Goal: Task Accomplishment & Management: Complete application form

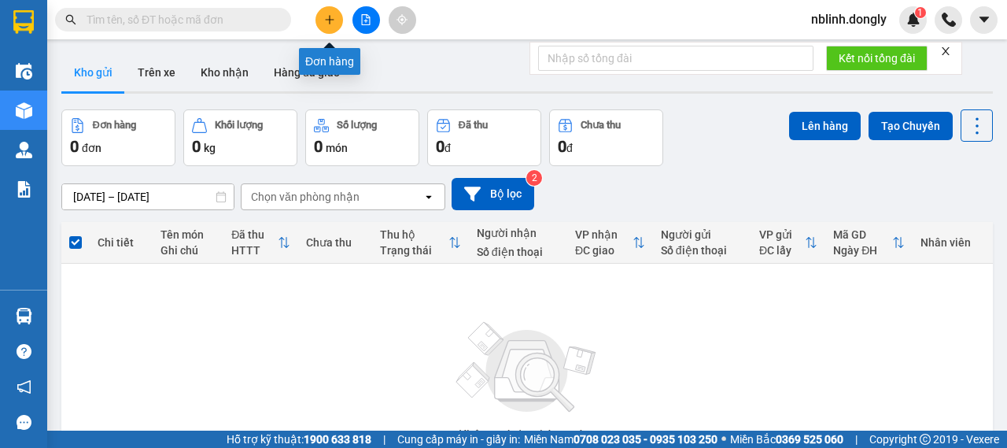
click at [319, 21] on button at bounding box center [329, 20] width 28 height 28
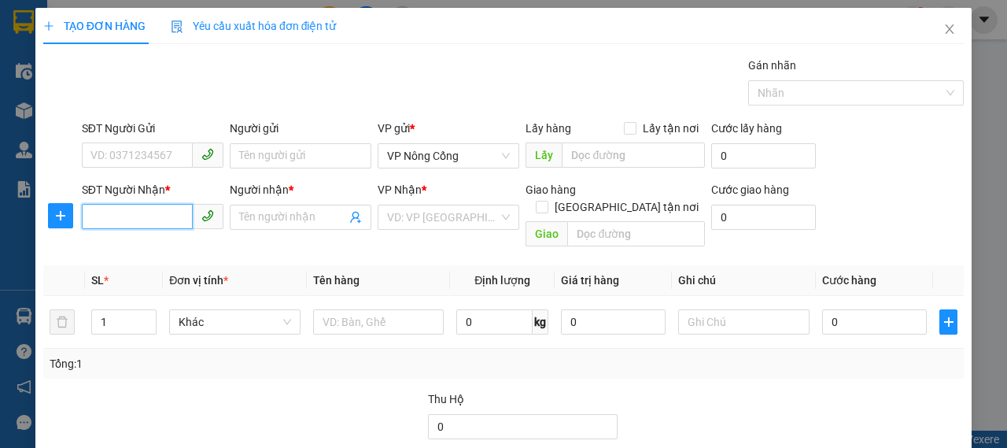
click at [138, 206] on input "SĐT Người Nhận *" at bounding box center [137, 216] width 111 height 25
type input "0967547938"
click at [156, 251] on div "0967547938 - Tùng" at bounding box center [150, 247] width 121 height 17
click at [168, 220] on input "0967547938" at bounding box center [137, 216] width 111 height 25
type input "Tùng"
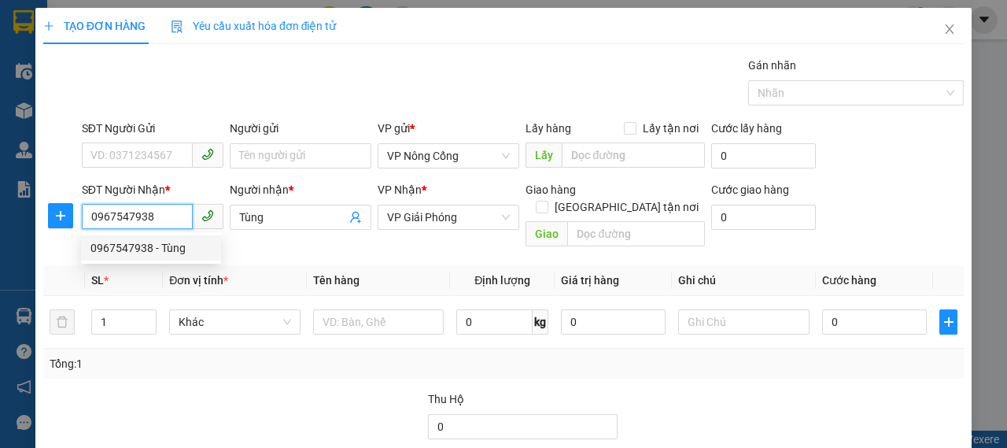
click at [145, 243] on div "0967547938 - Tùng" at bounding box center [150, 247] width 121 height 17
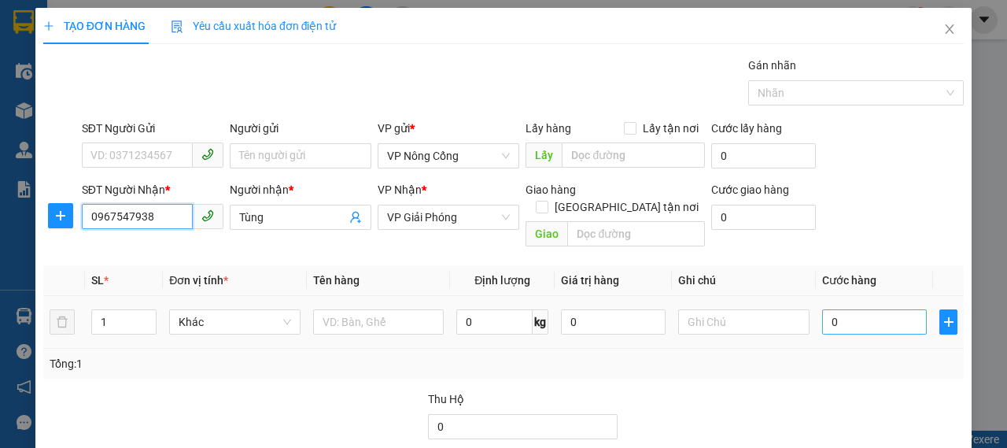
type input "0967547938"
click at [827, 309] on input "0" at bounding box center [874, 321] width 105 height 25
type input "5"
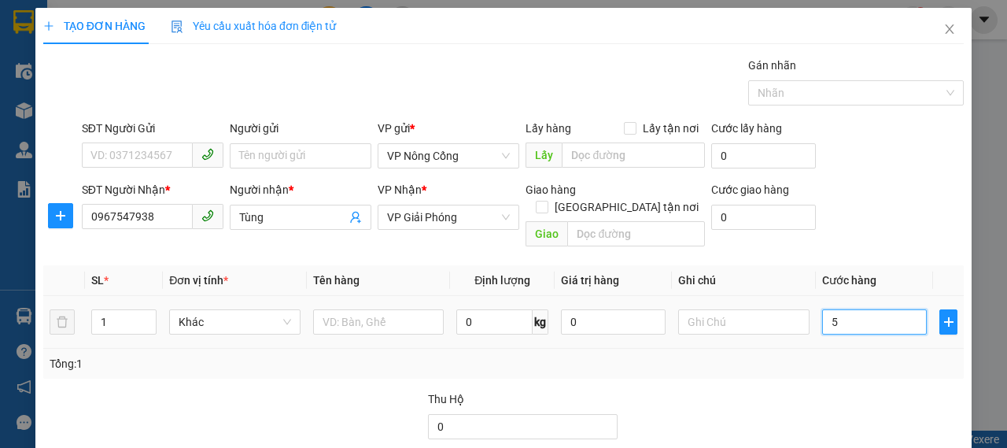
type input "50"
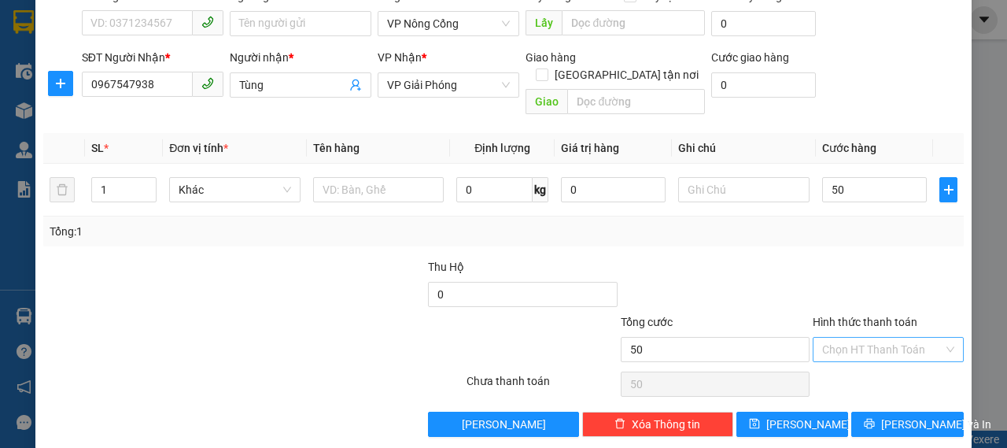
type input "50.000"
click at [877, 338] on input "Hình thức thanh toán" at bounding box center [882, 350] width 121 height 24
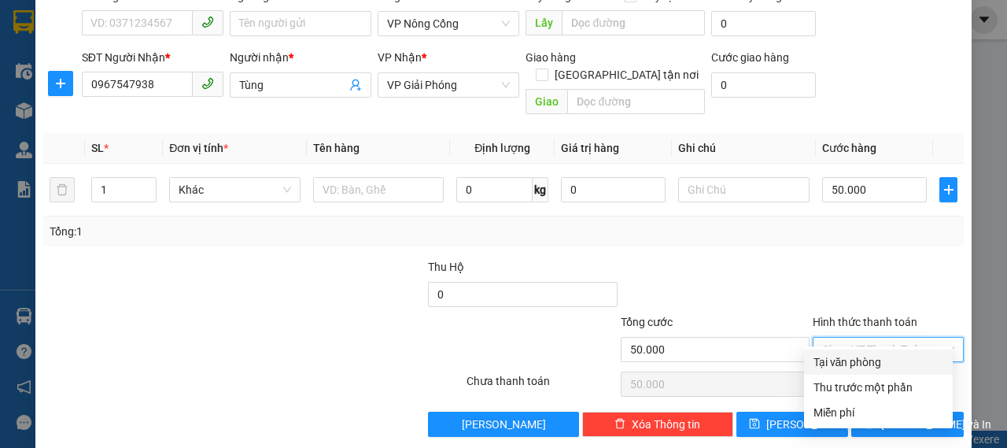
click at [855, 360] on div "Tại văn phòng" at bounding box center [879, 361] width 130 height 17
type input "0"
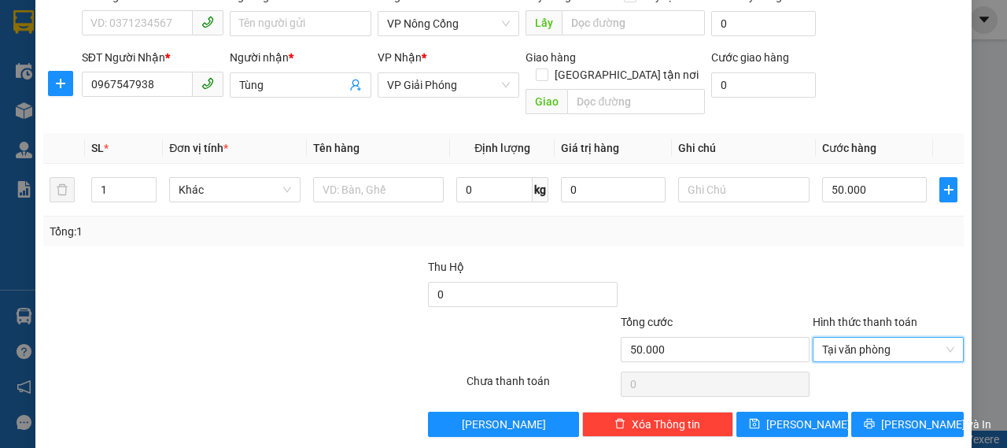
click at [828, 223] on div "Tổng: 1" at bounding box center [504, 231] width 908 height 17
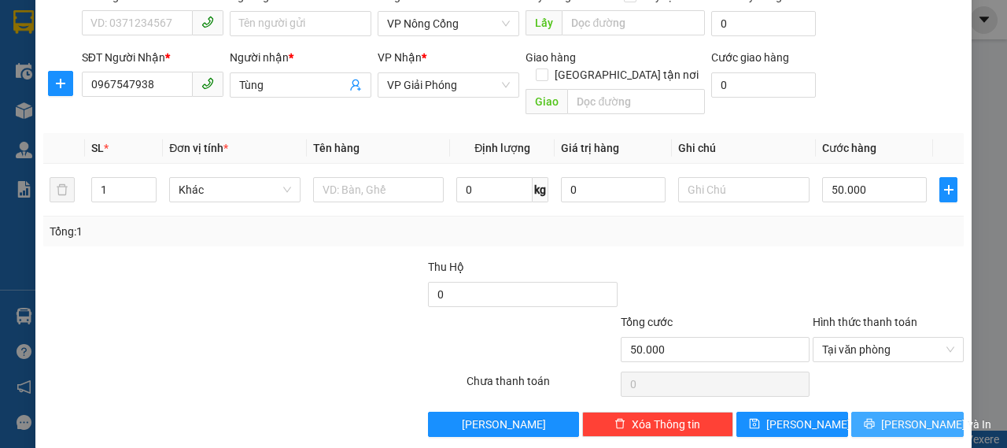
click at [891, 415] on span "[PERSON_NAME] và In" at bounding box center [936, 423] width 110 height 17
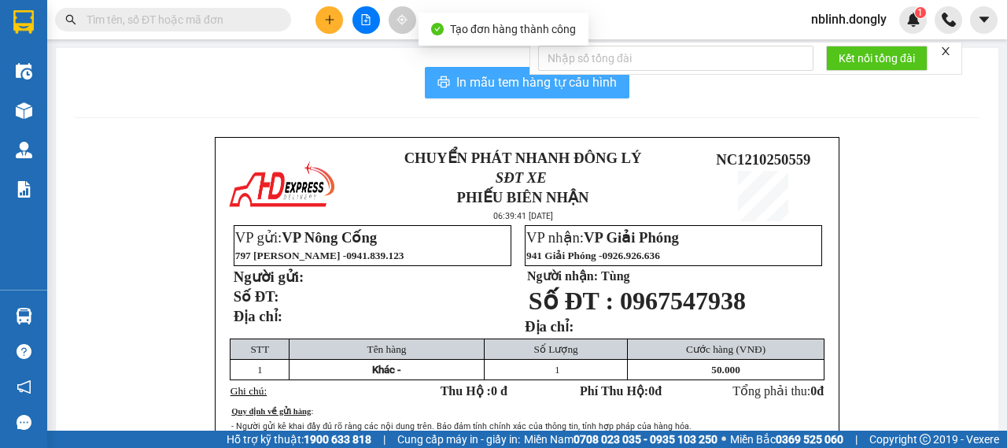
click at [472, 86] on span "In mẫu tem hàng tự cấu hình" at bounding box center [536, 82] width 160 height 20
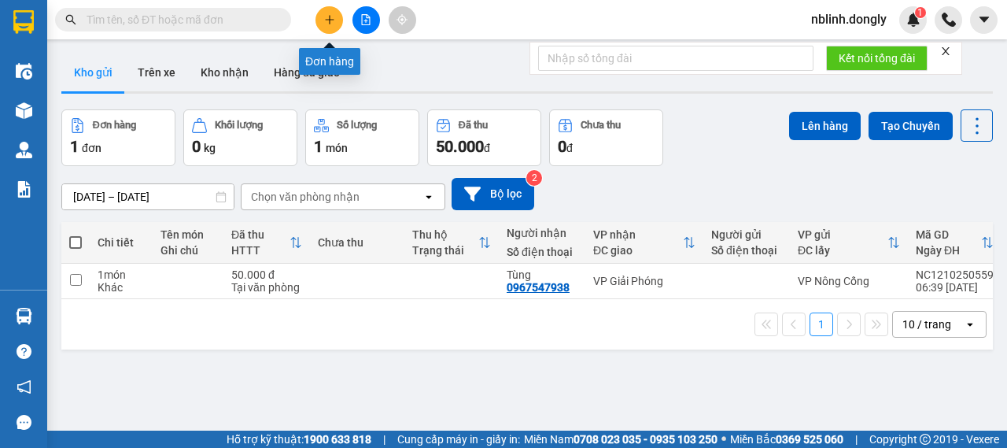
click at [321, 15] on button at bounding box center [329, 20] width 28 height 28
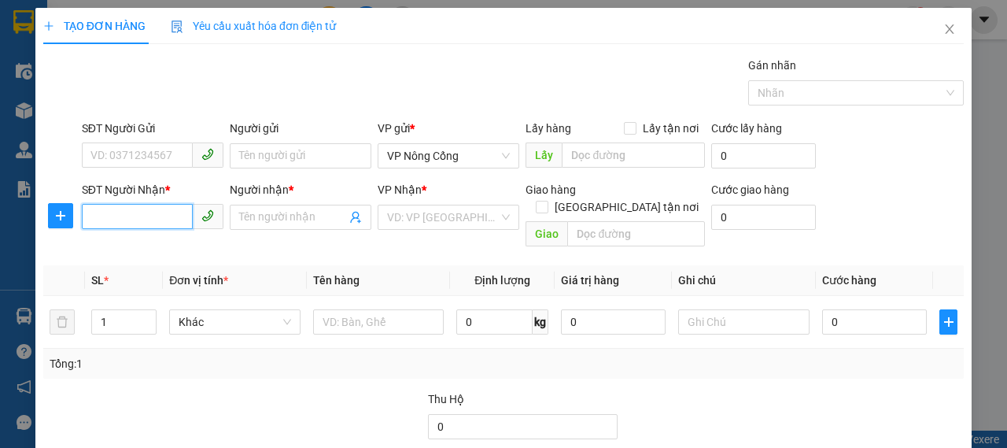
click at [131, 213] on input "SĐT Người Nhận *" at bounding box center [137, 216] width 111 height 25
type input "0971061728"
click at [149, 250] on div "0971061728 - Hạnh" at bounding box center [150, 247] width 121 height 17
type input "Hạnh"
click at [163, 208] on input "0971061728" at bounding box center [137, 216] width 111 height 25
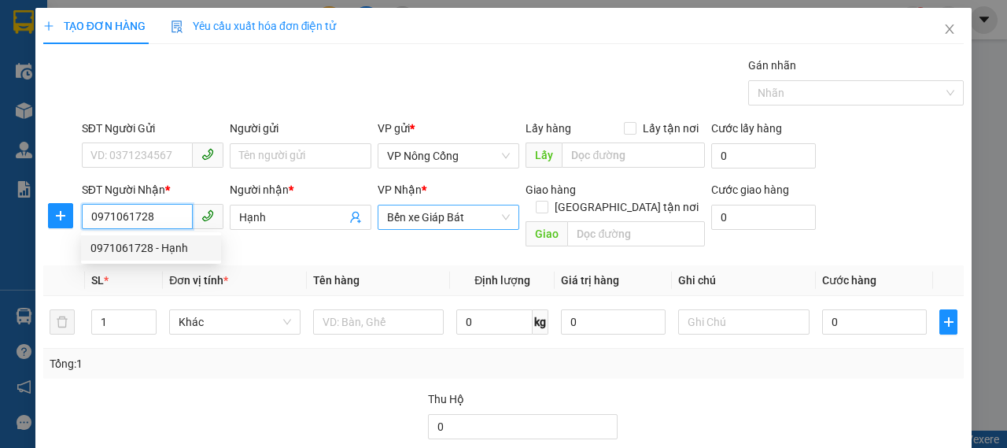
click at [441, 220] on span "Bến xe Giáp Bát" at bounding box center [448, 217] width 123 height 24
type input "0971061728"
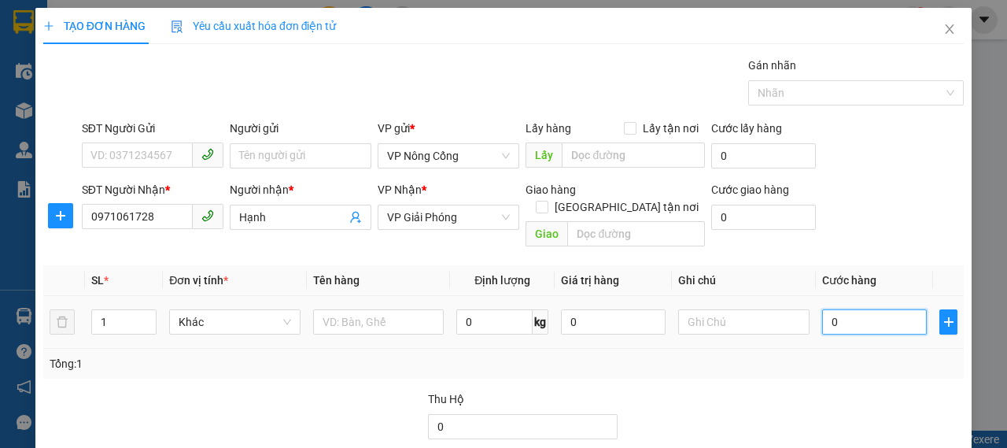
click at [840, 309] on input "0" at bounding box center [874, 321] width 105 height 25
type input "5"
type input "50"
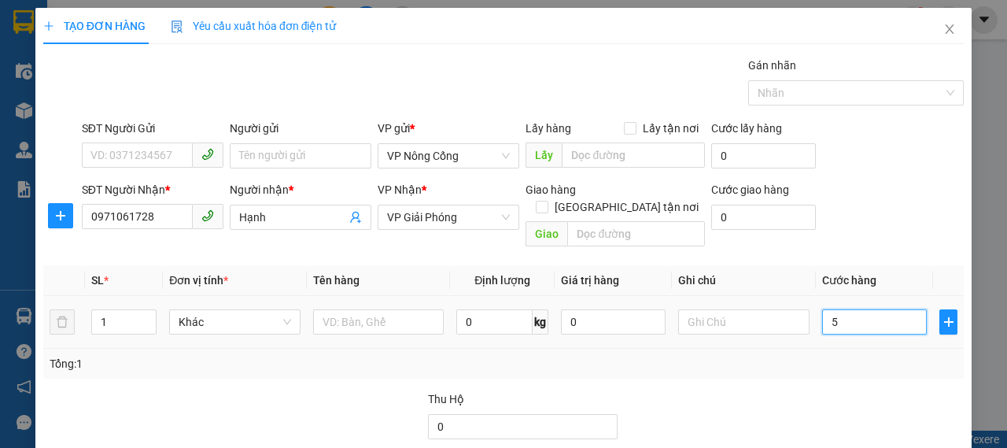
type input "50"
type input "50.000"
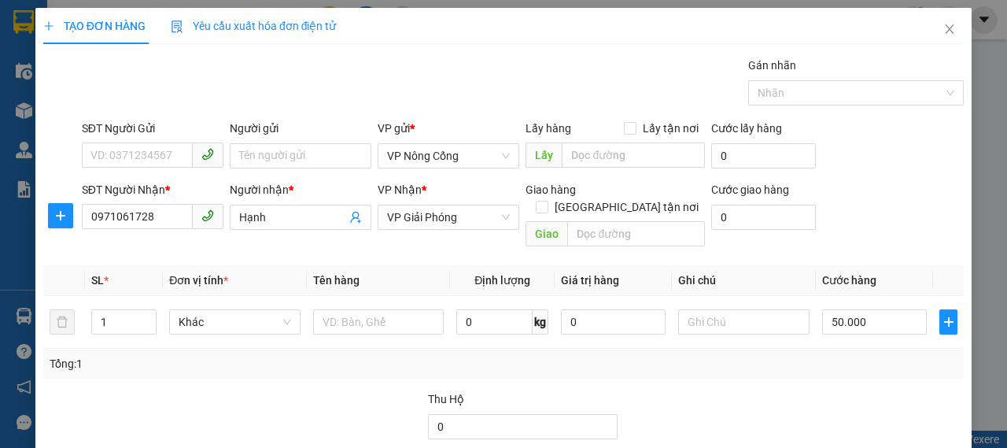
type input "0"
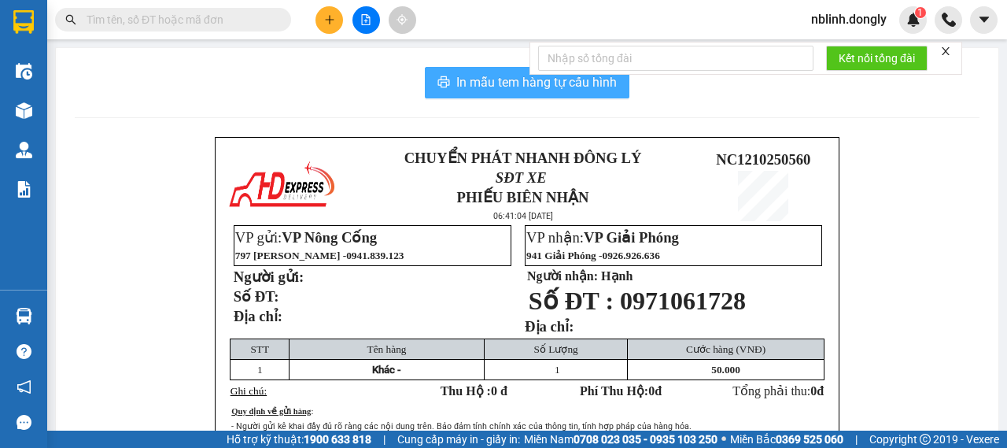
click at [486, 80] on span "In mẫu tem hàng tự cấu hình" at bounding box center [536, 82] width 160 height 20
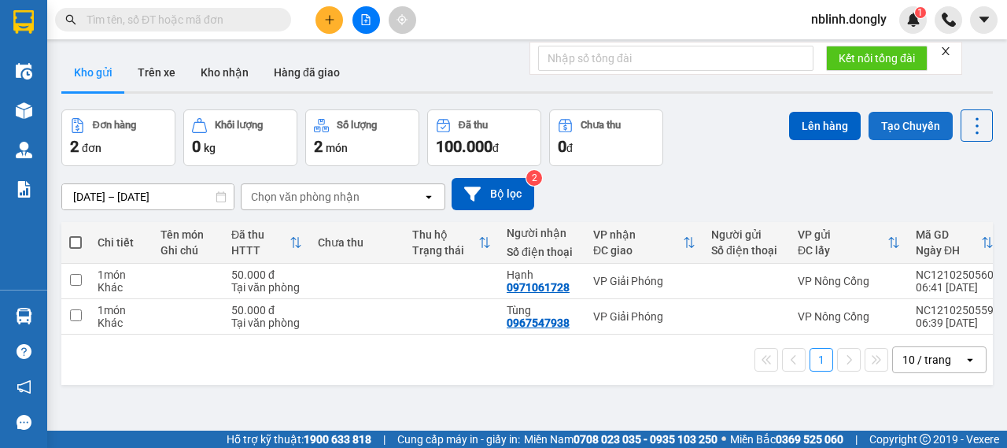
click at [881, 125] on button "Tạo Chuyến" at bounding box center [911, 126] width 84 height 28
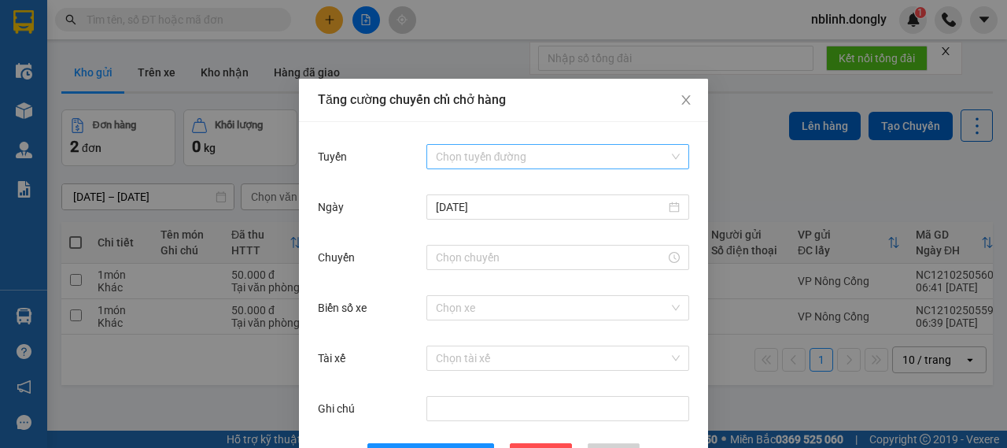
click at [551, 164] on input "Tuyến" at bounding box center [552, 157] width 233 height 24
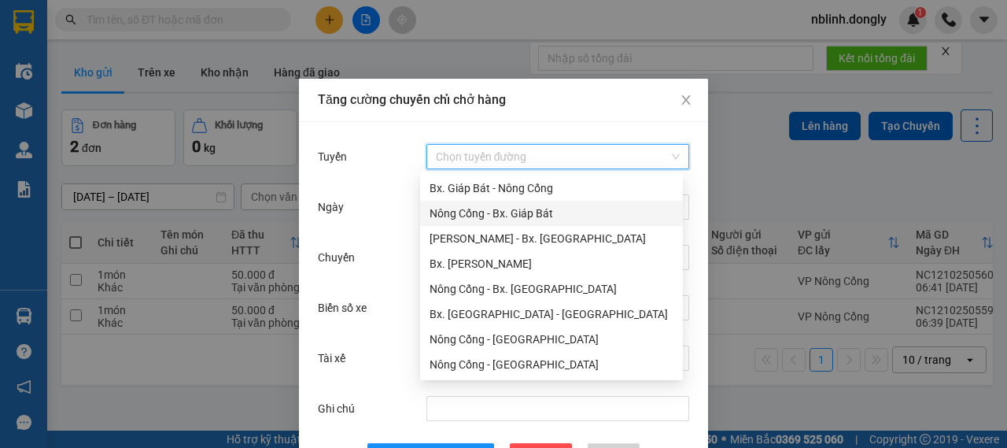
click at [493, 212] on div "Nông Cống - Bx. Giáp Bát" at bounding box center [552, 213] width 244 height 17
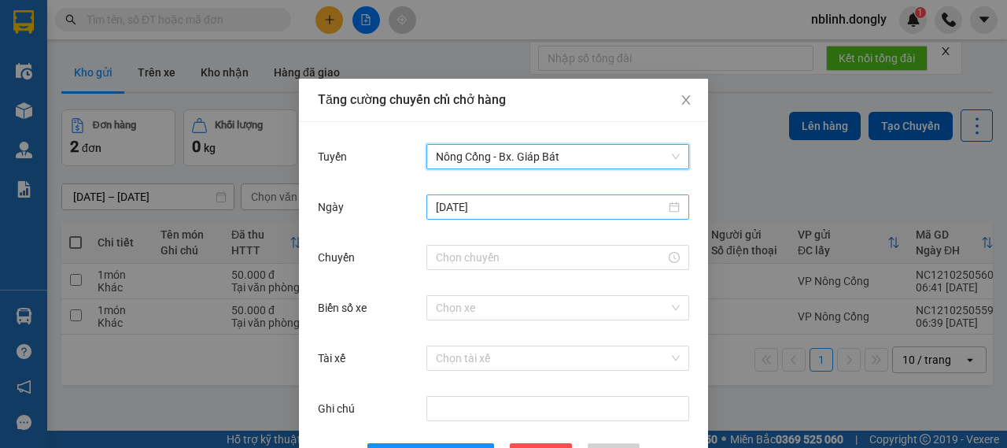
click at [516, 217] on div "[DATE]" at bounding box center [557, 206] width 263 height 25
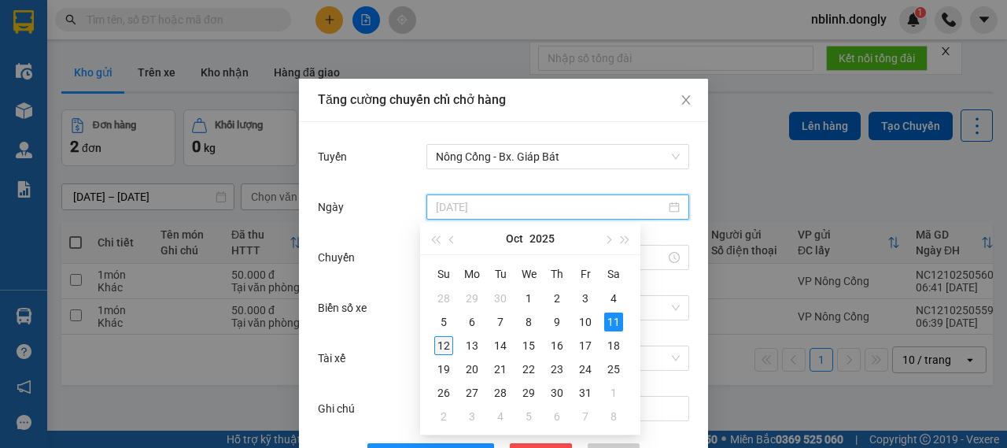
type input "[DATE]"
drag, startPoint x: 442, startPoint y: 350, endPoint x: 464, endPoint y: 338, distance: 25.4
click at [445, 349] on div "12" at bounding box center [443, 345] width 19 height 19
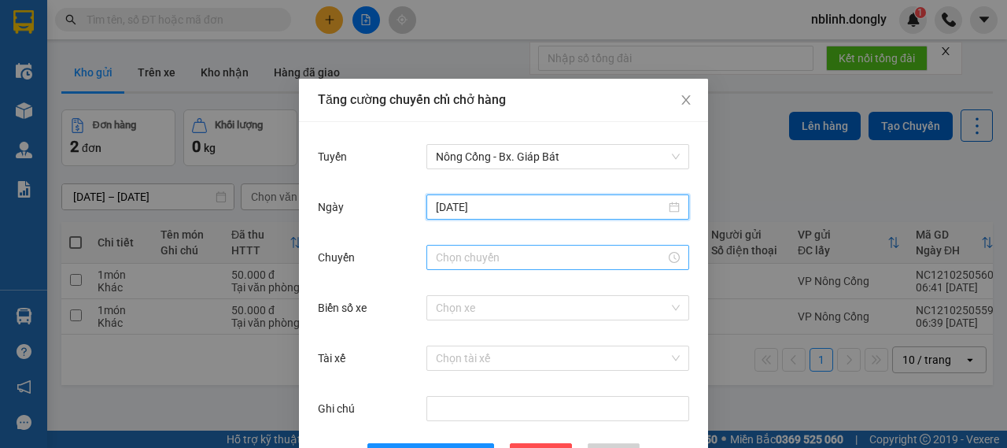
click at [522, 249] on input "Chuyến" at bounding box center [551, 257] width 230 height 17
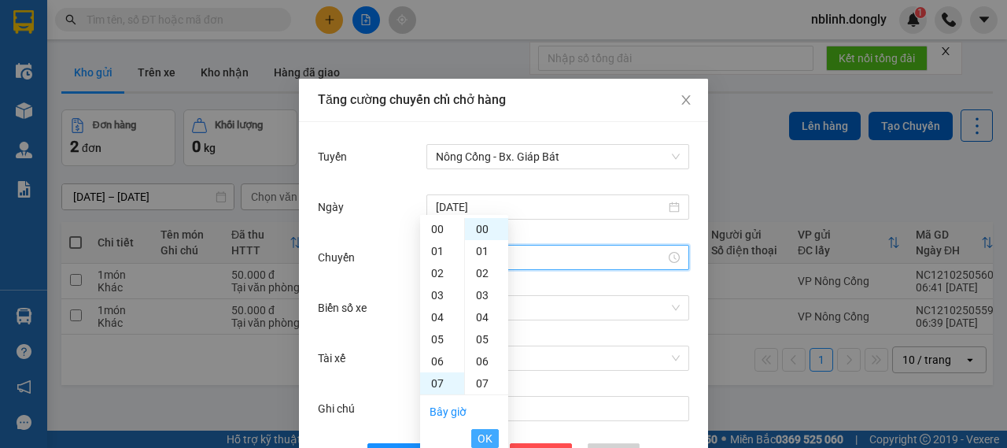
click at [491, 430] on span "OK" at bounding box center [485, 438] width 15 height 17
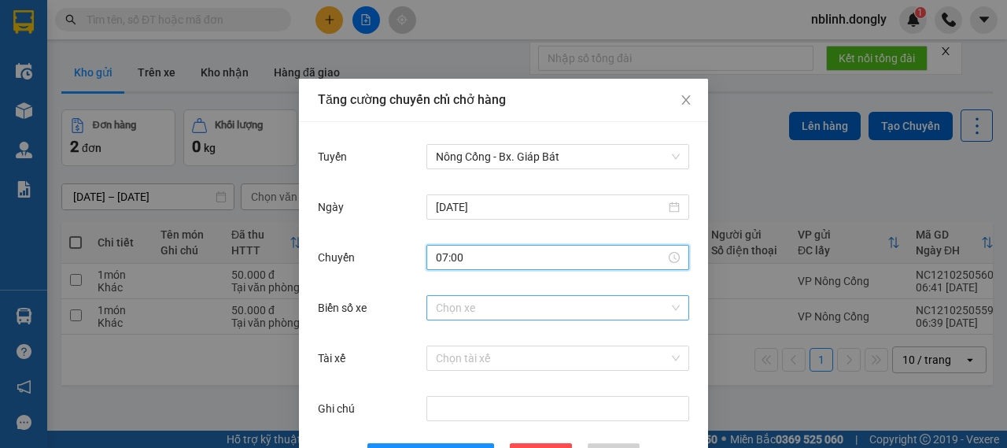
type input "07:00"
click at [524, 296] on input "Biển số xe" at bounding box center [552, 308] width 233 height 24
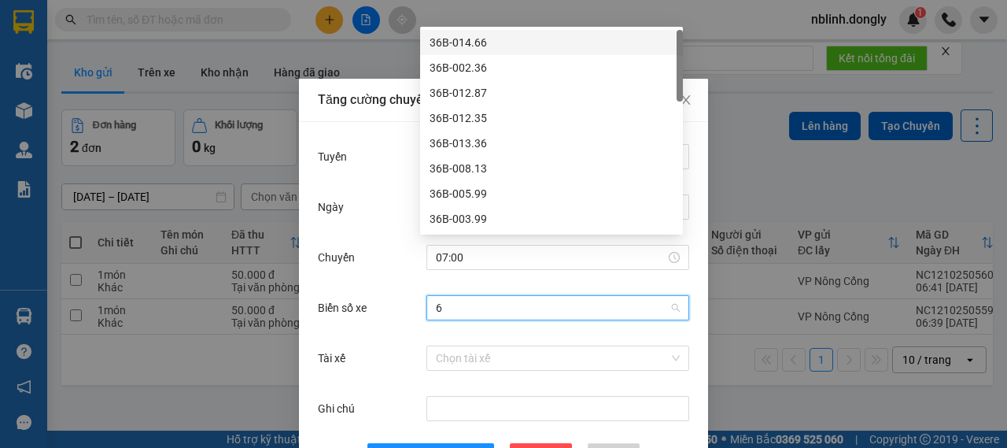
type input "67"
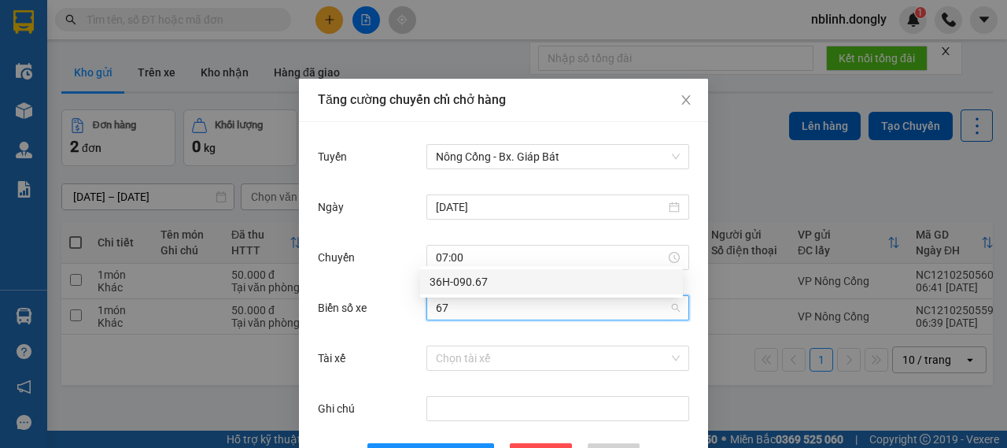
click at [493, 276] on div "36H-090.67" at bounding box center [552, 281] width 244 height 17
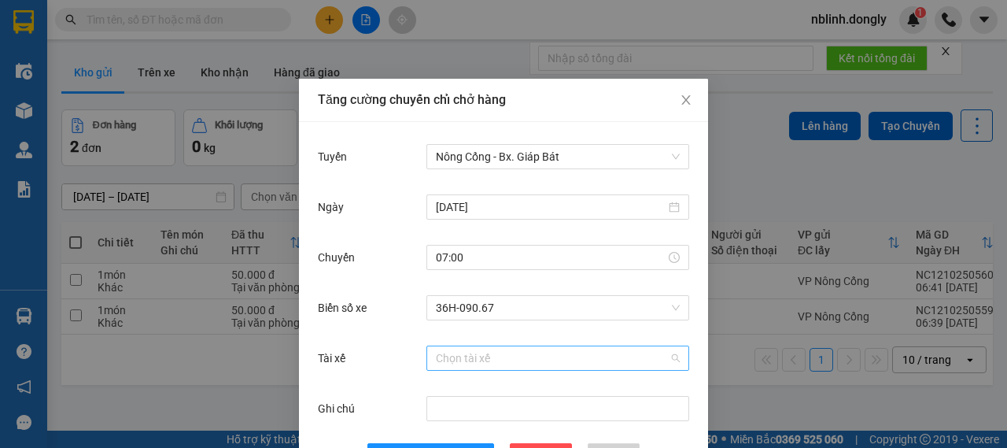
click at [487, 346] on input "Tài xế" at bounding box center [552, 358] width 233 height 24
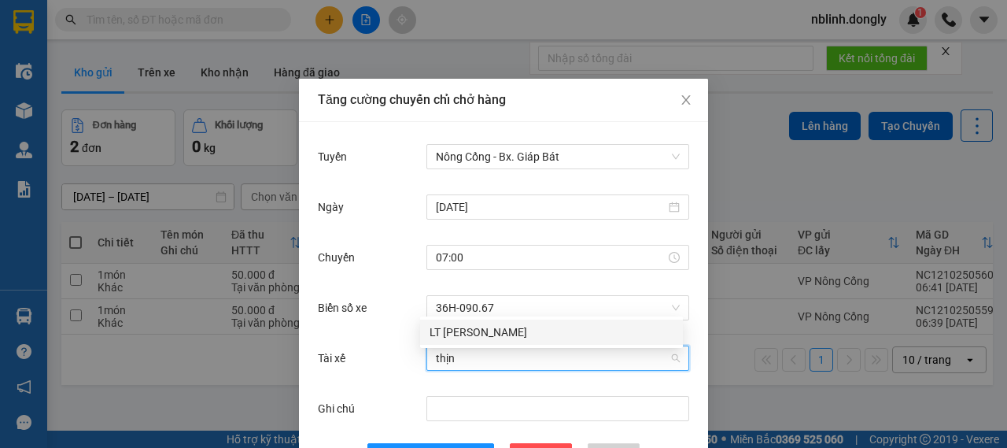
type input "thịnh"
click at [472, 326] on div "LT [PERSON_NAME]" at bounding box center [552, 331] width 244 height 17
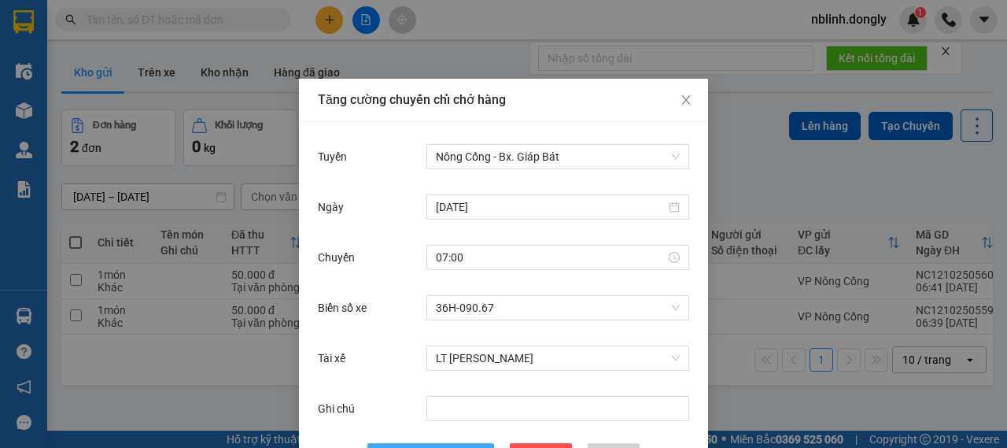
click at [439, 447] on span "[PERSON_NAME]" at bounding box center [439, 455] width 84 height 17
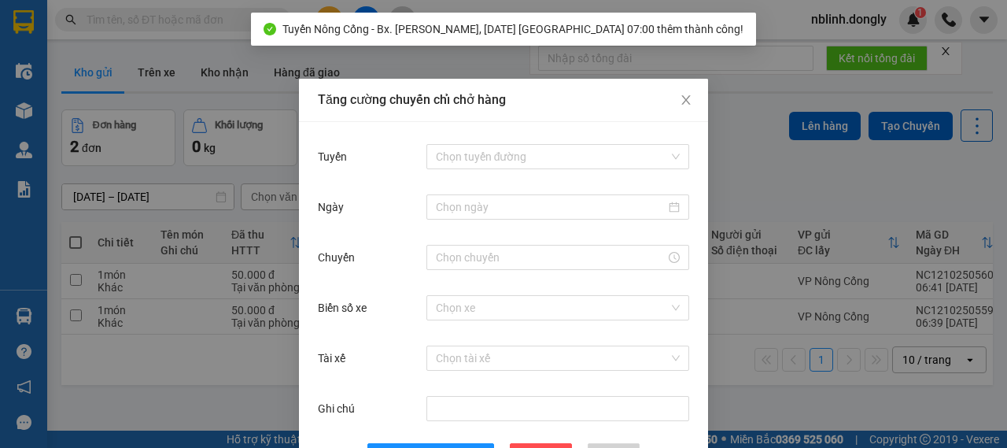
click at [203, 399] on div "Tăng cường chuyến chỉ chở hàng Tuyến Chọn tuyến đường Ngày Chuyến Biển số xe Ch…" at bounding box center [503, 224] width 1007 height 448
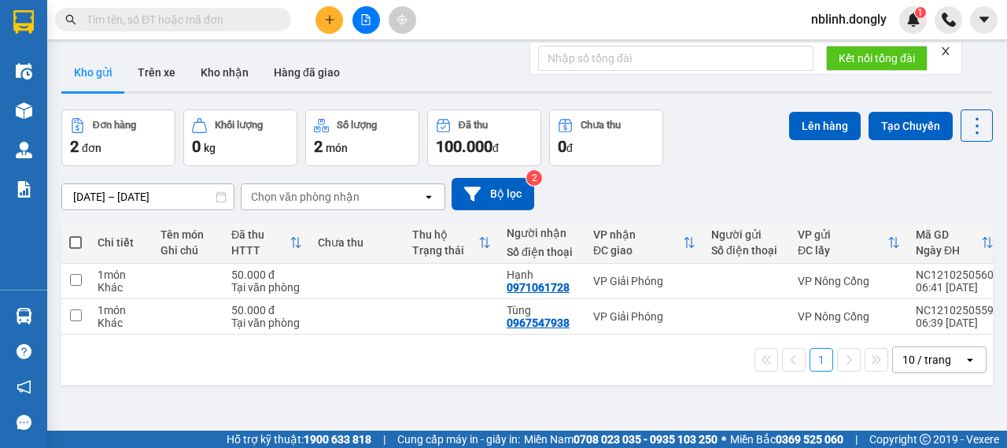
click at [332, 18] on icon "plus" at bounding box center [329, 19] width 11 height 11
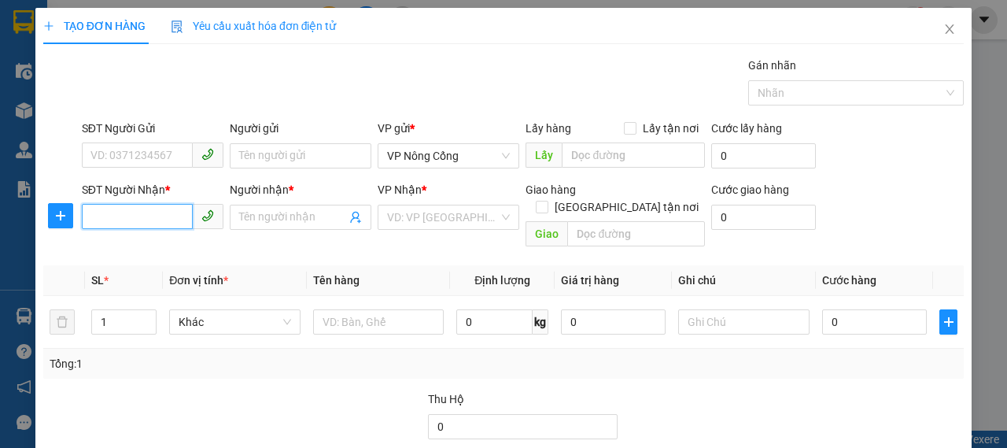
click at [147, 227] on input "SĐT Người Nhận *" at bounding box center [137, 216] width 111 height 25
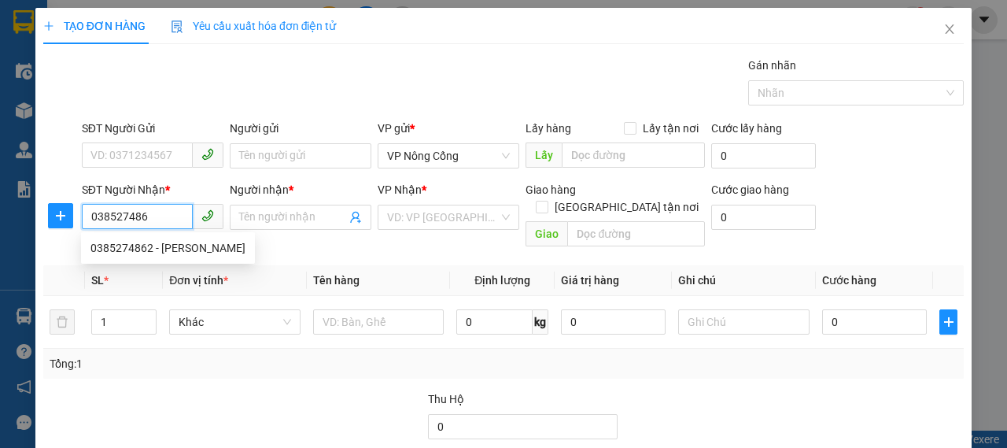
type input "0385274862"
click at [183, 242] on div "0385274862 - [PERSON_NAME]" at bounding box center [167, 247] width 155 height 17
type input "[PERSON_NAME]"
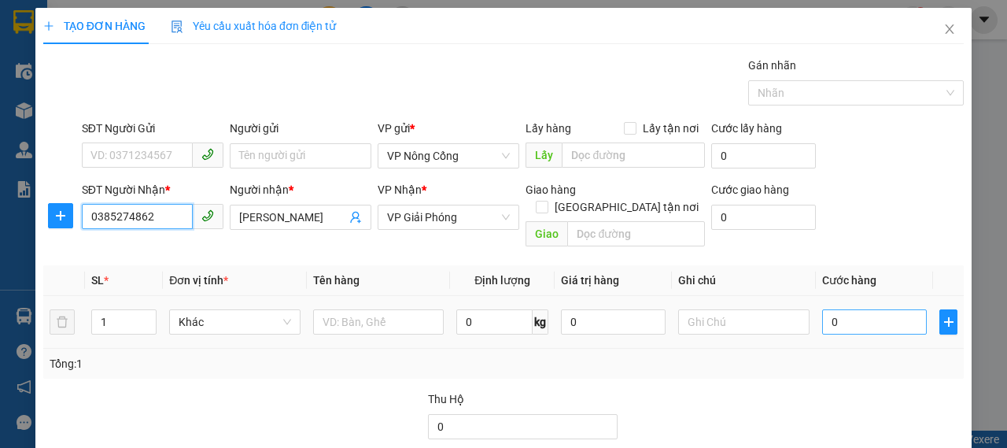
type input "0385274862"
click at [875, 309] on input "0" at bounding box center [874, 321] width 105 height 25
type input "4"
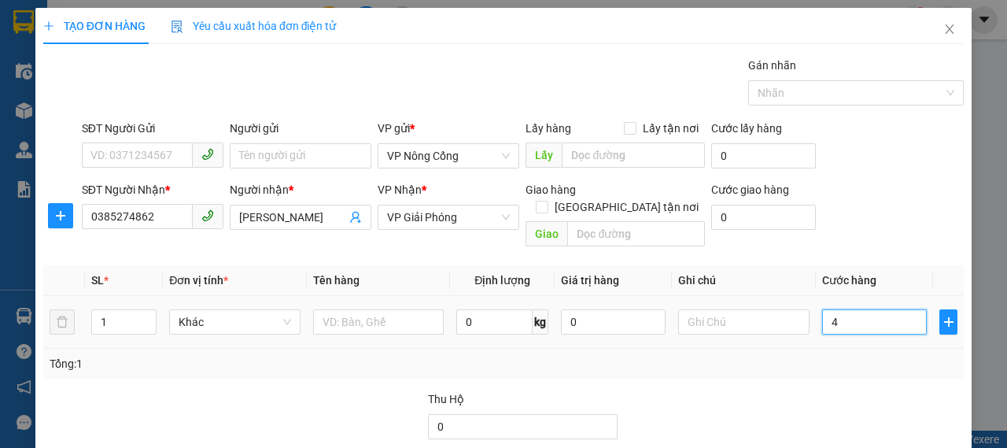
type input "40"
type input "4"
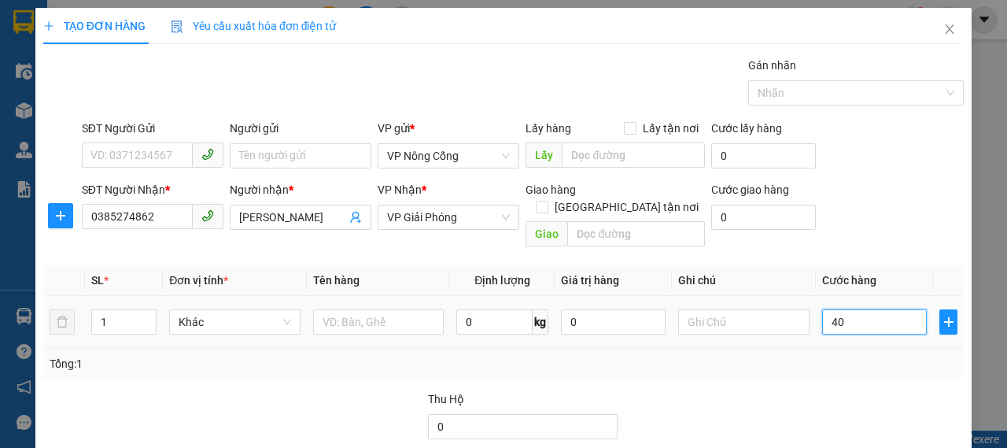
type input "4"
type input "0"
type input "05"
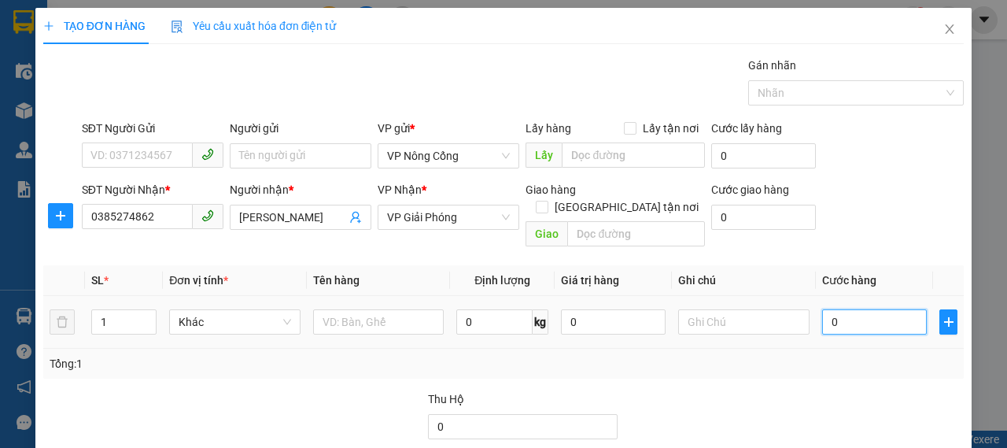
type input "5"
type input "050"
type input "50"
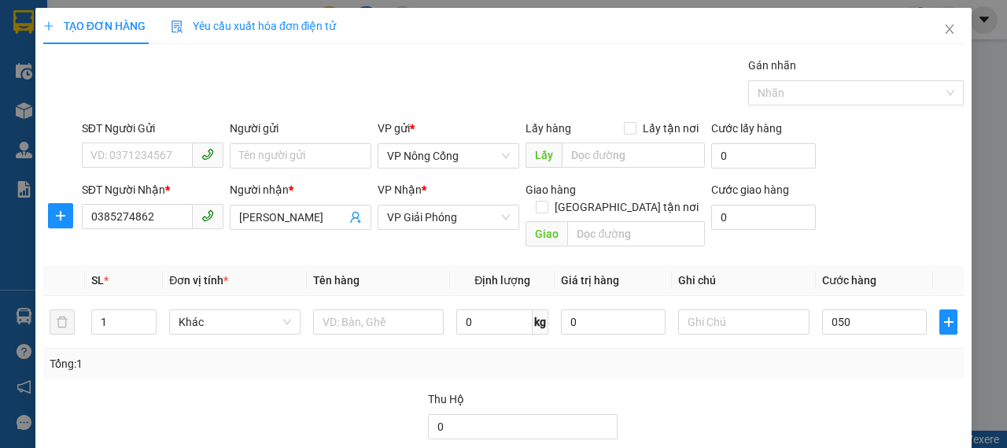
type input "50.000"
click at [891, 234] on div "SĐT Người Nhận * 0385274862 Người nhận * [PERSON_NAME] VP Nhận * VP Giải Phóng …" at bounding box center [523, 217] width 888 height 72
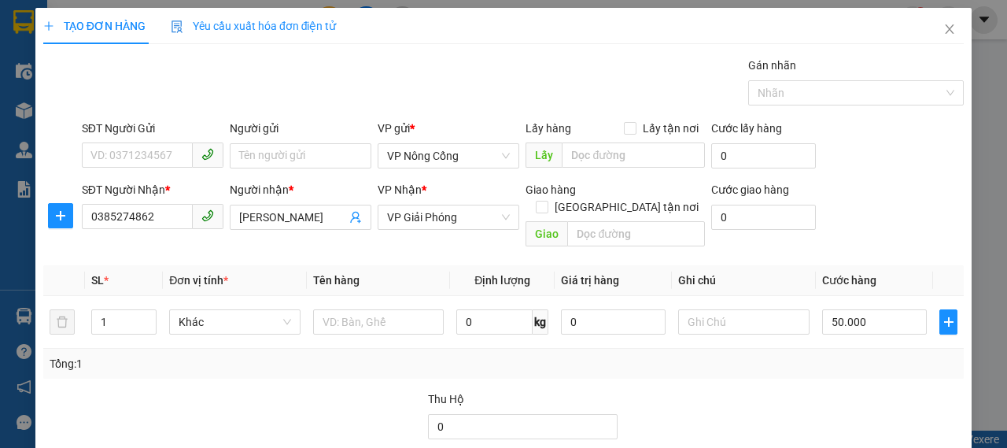
type input "0"
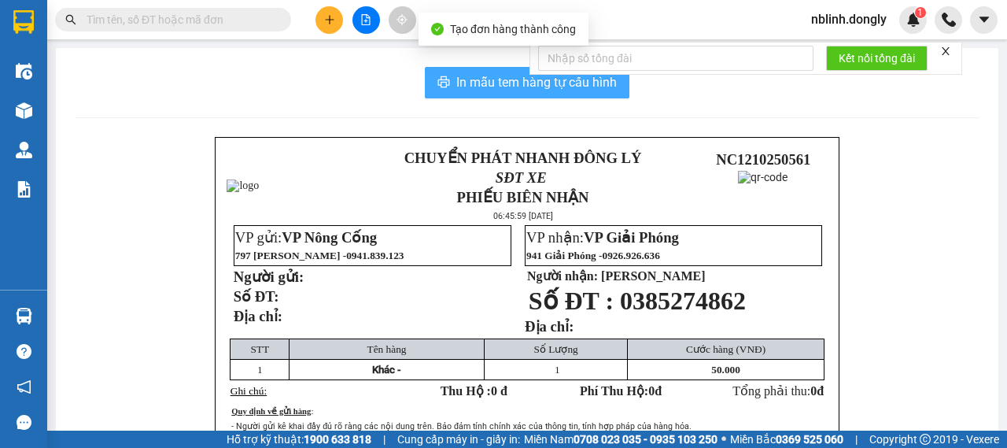
click at [506, 79] on span "In mẫu tem hàng tự cấu hình" at bounding box center [536, 82] width 160 height 20
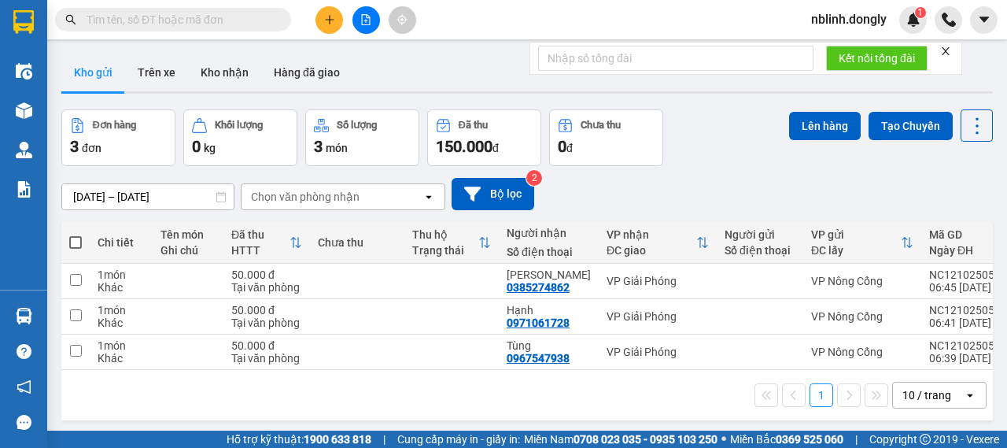
click at [721, 139] on div "Đơn hàng 3 đơn Khối lượng 0 kg Số lượng 3 món Đã thu 150.000 đ Chưa thu 0 đ Lên…" at bounding box center [527, 137] width 932 height 57
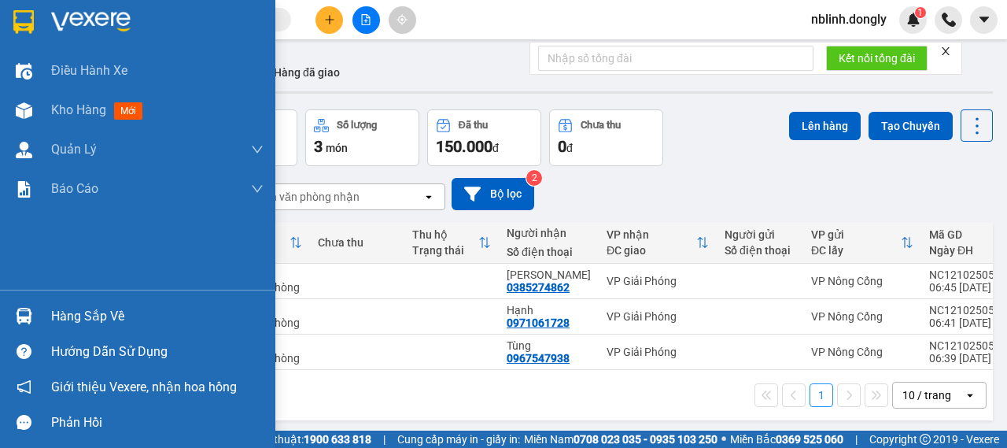
click at [39, 23] on div at bounding box center [137, 25] width 275 height 51
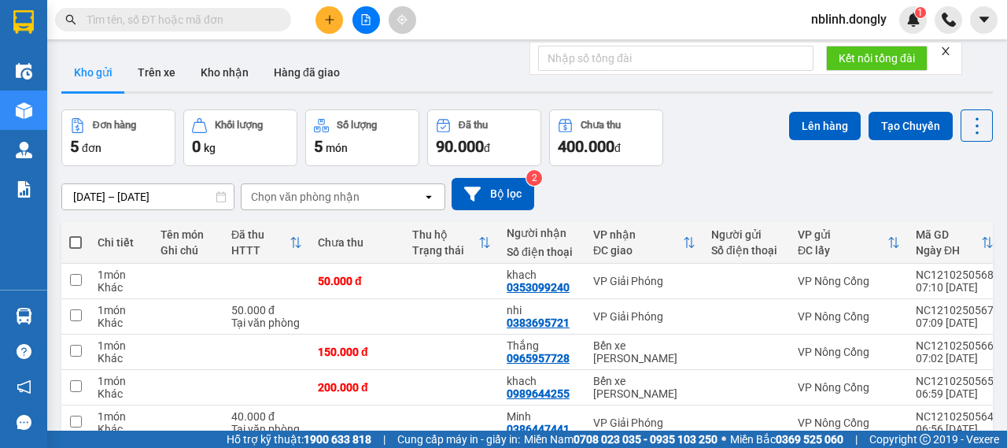
click at [72, 238] on span at bounding box center [75, 242] width 13 height 13
click at [76, 234] on input "checkbox" at bounding box center [76, 234] width 0 height 0
checkbox input "true"
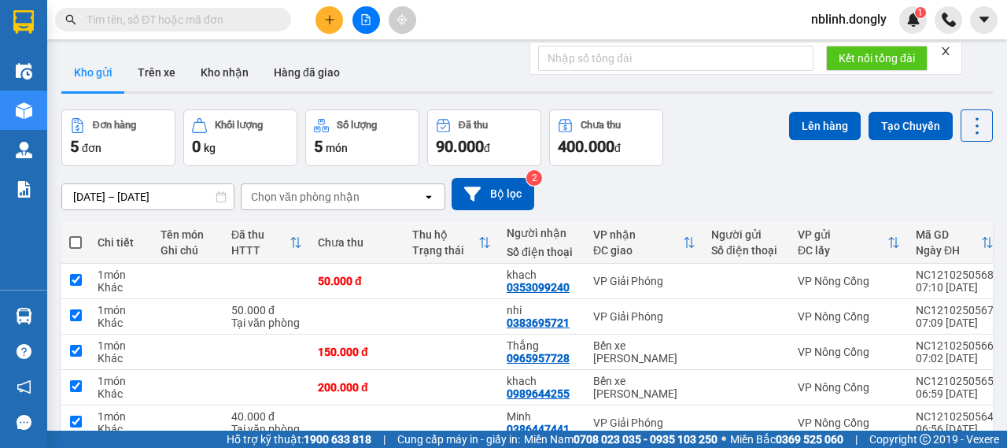
checkbox input "true"
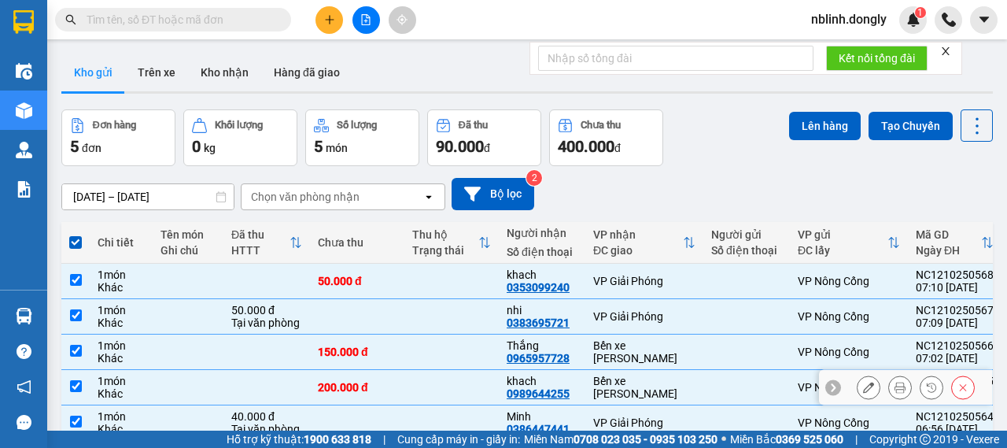
click at [420, 370] on td at bounding box center [451, 387] width 94 height 35
checkbox input "false"
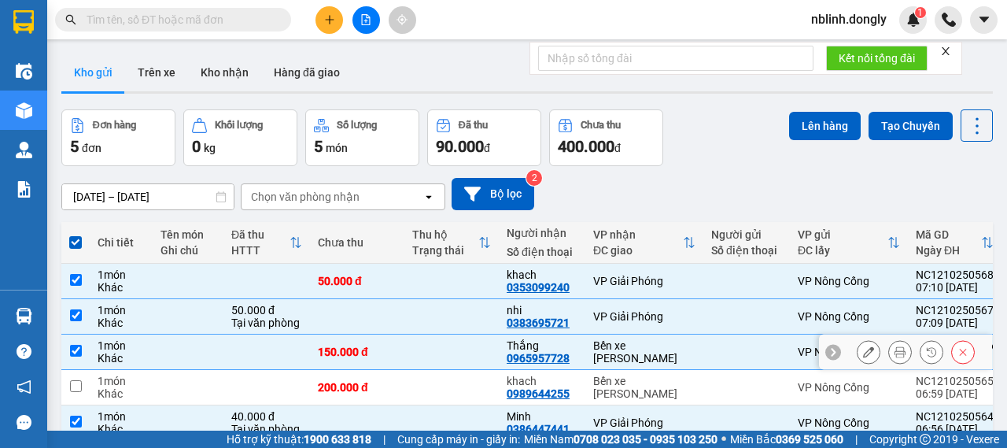
click at [417, 334] on td at bounding box center [451, 351] width 94 height 35
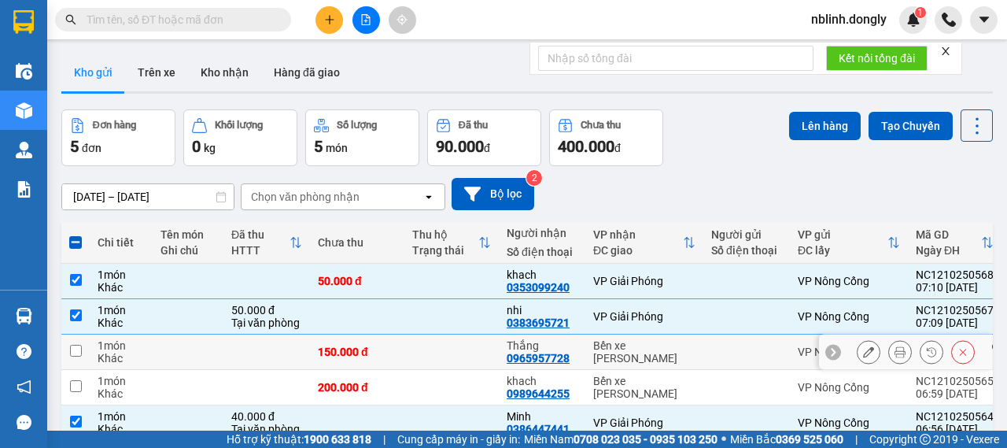
checkbox input "false"
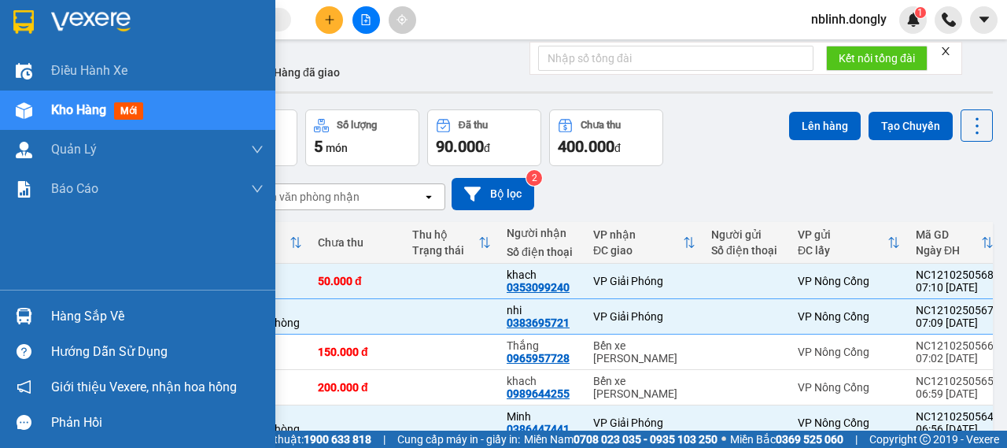
click at [51, 18] on img at bounding box center [90, 22] width 79 height 24
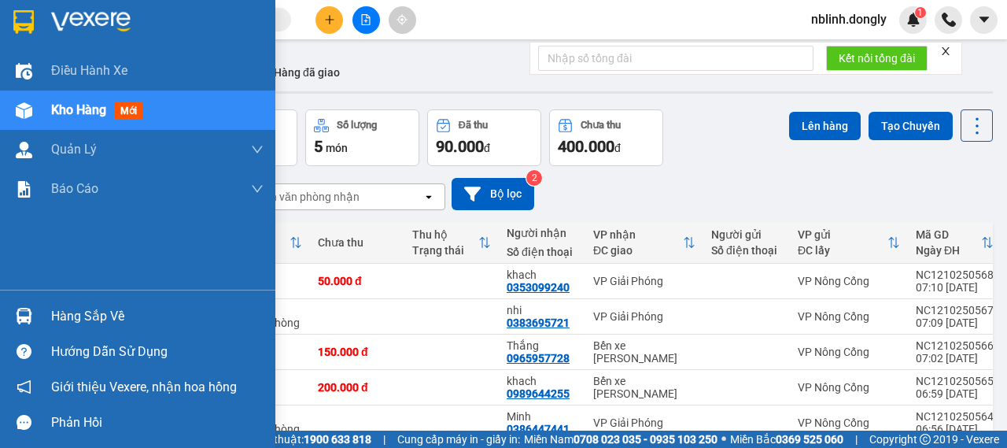
click at [98, 20] on img at bounding box center [90, 22] width 79 height 24
click at [22, 12] on img at bounding box center [23, 22] width 20 height 24
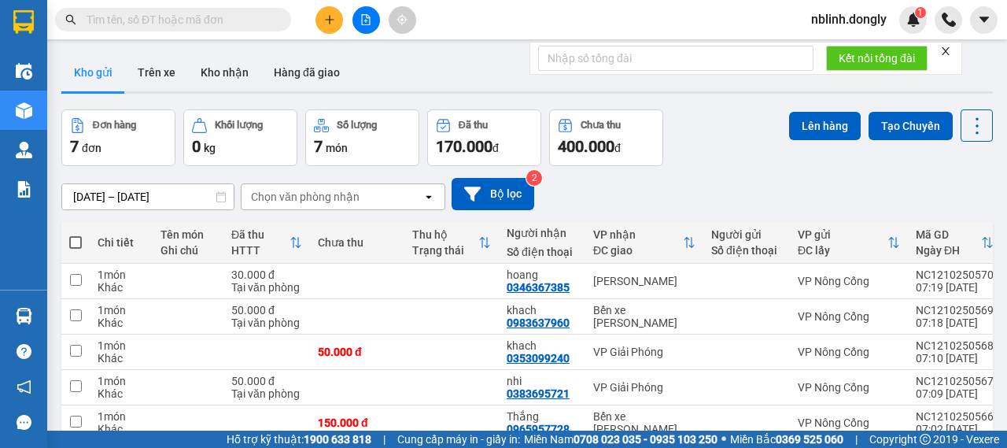
checkbox input "true"
click at [400, 370] on td at bounding box center [357, 387] width 94 height 35
checkbox input "true"
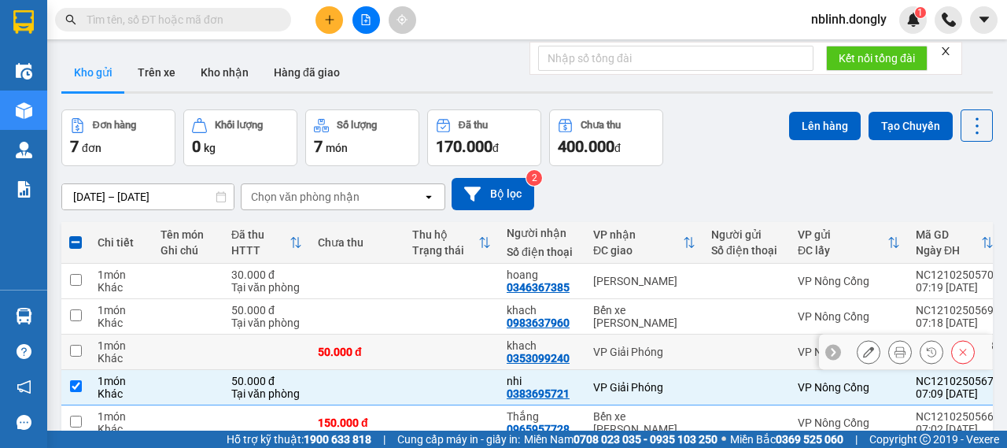
click at [406, 299] on td at bounding box center [451, 316] width 94 height 35
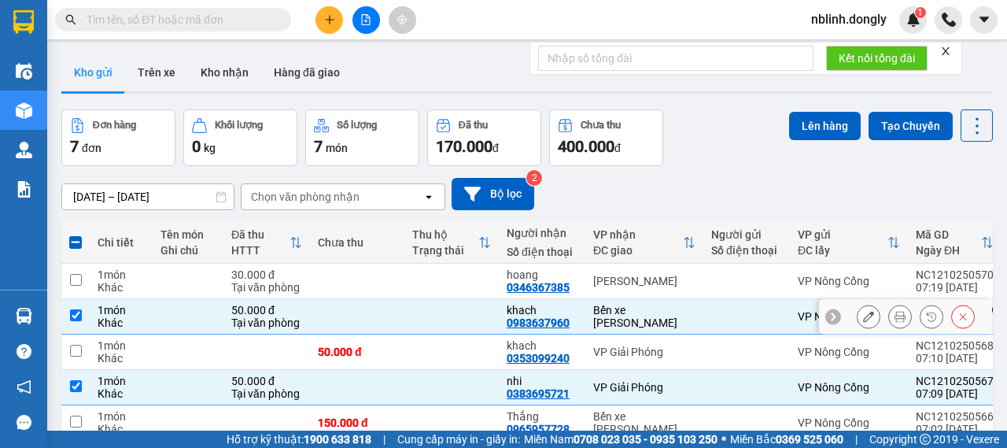
checkbox input "true"
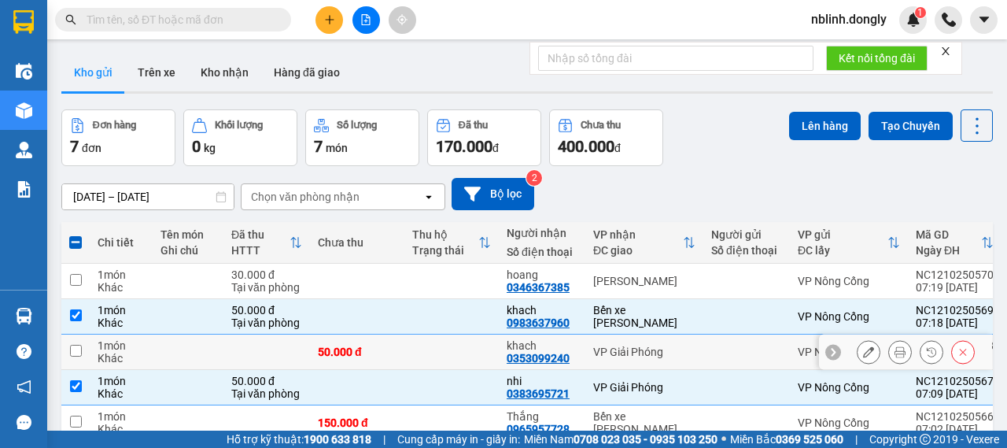
click at [409, 334] on td at bounding box center [451, 351] width 94 height 35
checkbox input "true"
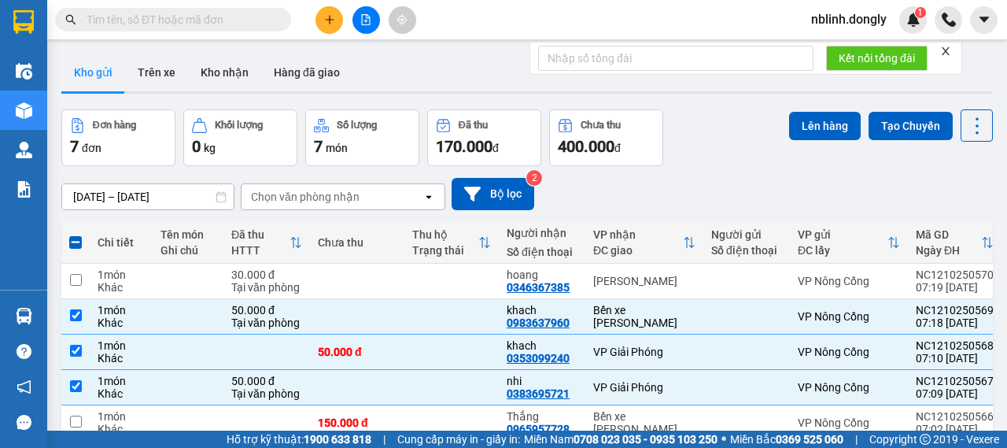
click at [743, 155] on div "Đơn hàng 7 đơn Khối lượng 0 kg Số lượng 7 món Đã thu 170.000 đ Chưa thu 400.000…" at bounding box center [527, 137] width 932 height 57
click at [360, 27] on button at bounding box center [366, 20] width 28 height 28
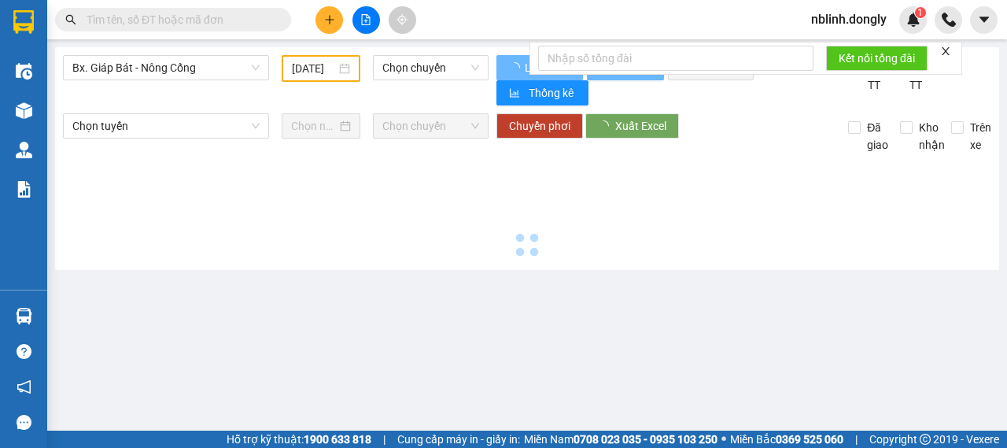
type input "[DATE]"
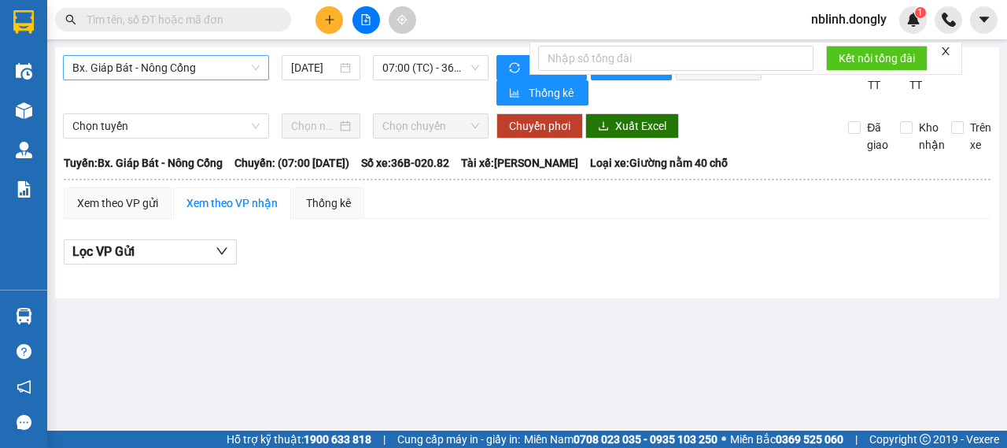
click at [230, 73] on span "Bx. Giáp Bát - Nông Cống" at bounding box center [165, 68] width 187 height 24
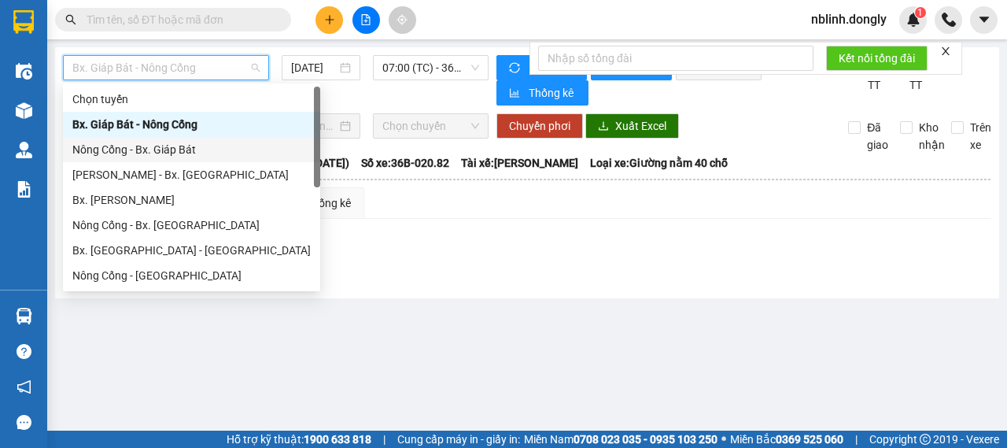
click at [157, 147] on div "Nông Cống - Bx. Giáp Bát" at bounding box center [191, 149] width 238 height 17
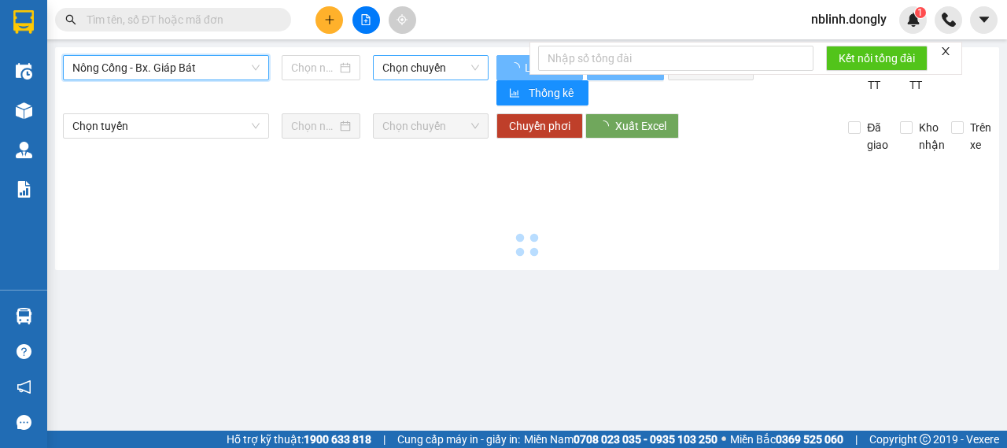
type input "[DATE]"
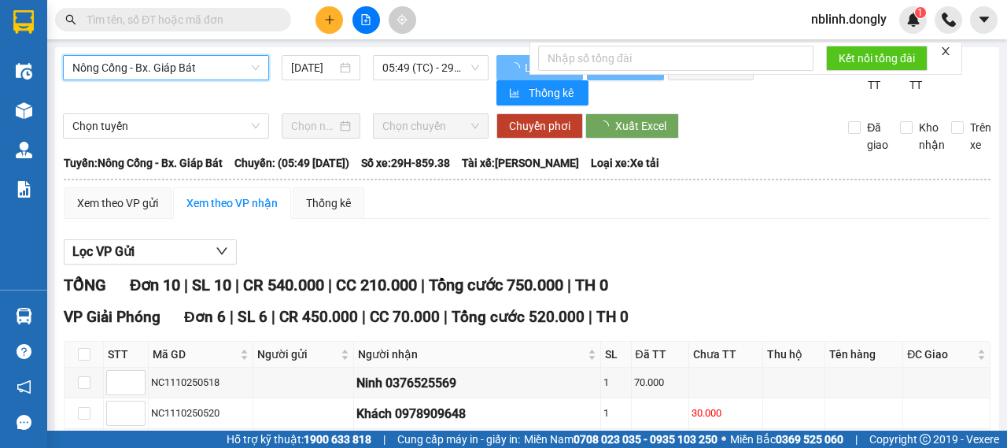
click at [430, 61] on span "05:49 (TC) - 29H-859.38" at bounding box center [430, 68] width 96 height 24
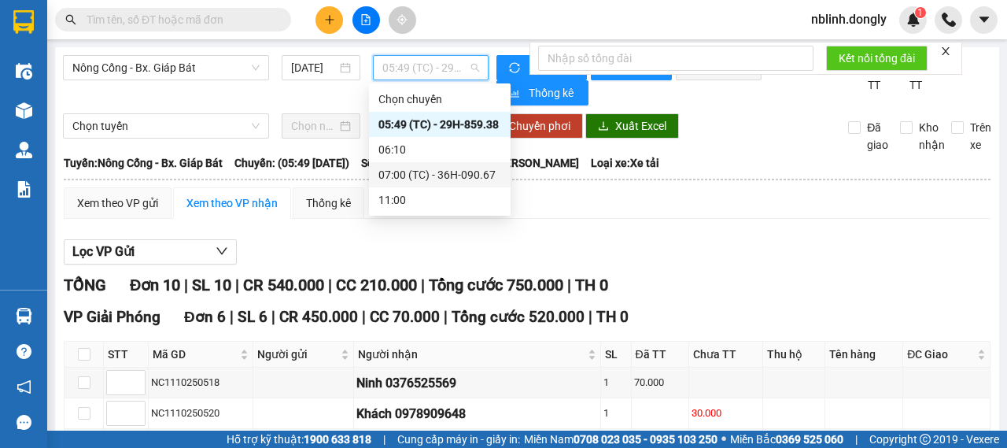
click at [462, 175] on div "07:00 (TC) - 36H-090.67" at bounding box center [439, 174] width 123 height 17
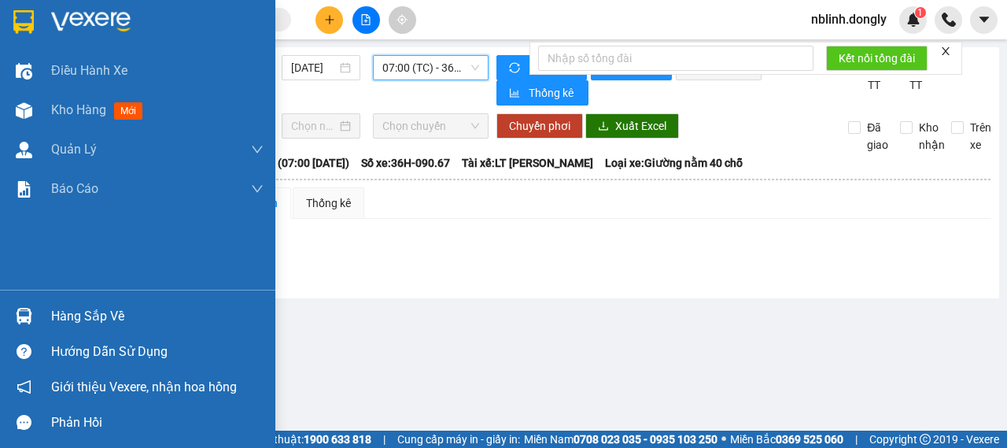
click at [35, 39] on div at bounding box center [137, 25] width 275 height 51
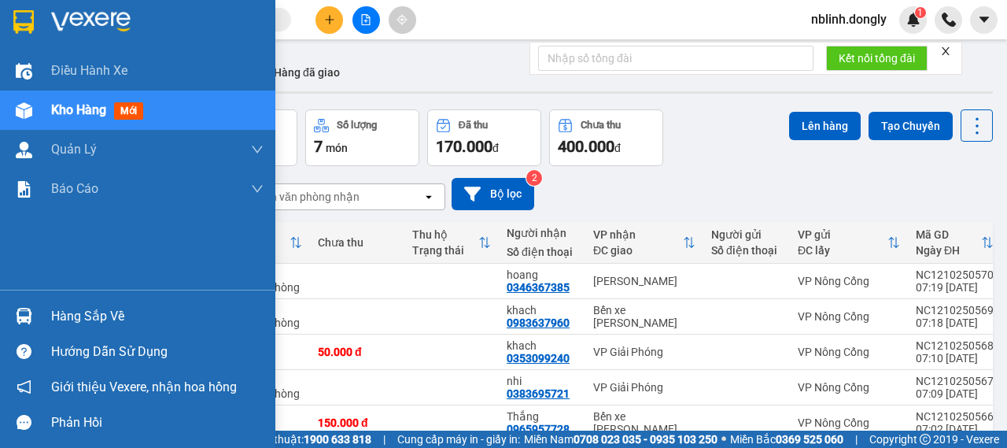
click at [61, 15] on img at bounding box center [90, 22] width 79 height 24
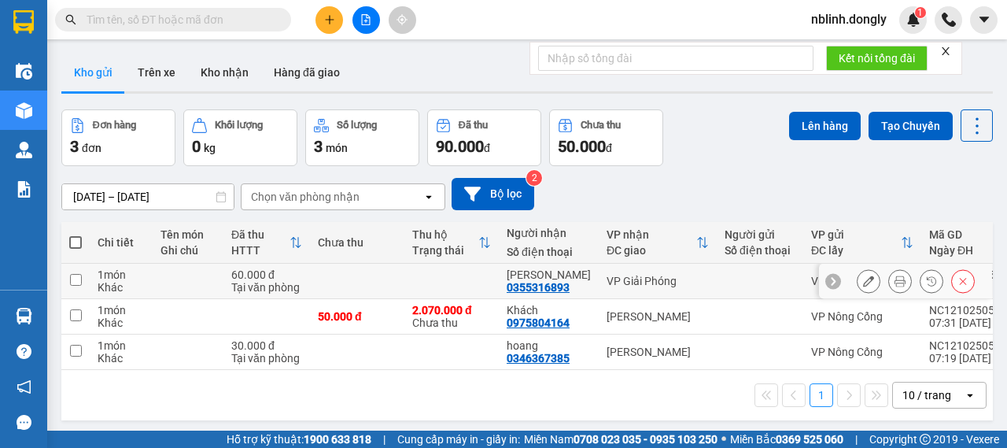
click at [895, 283] on icon at bounding box center [900, 280] width 11 height 11
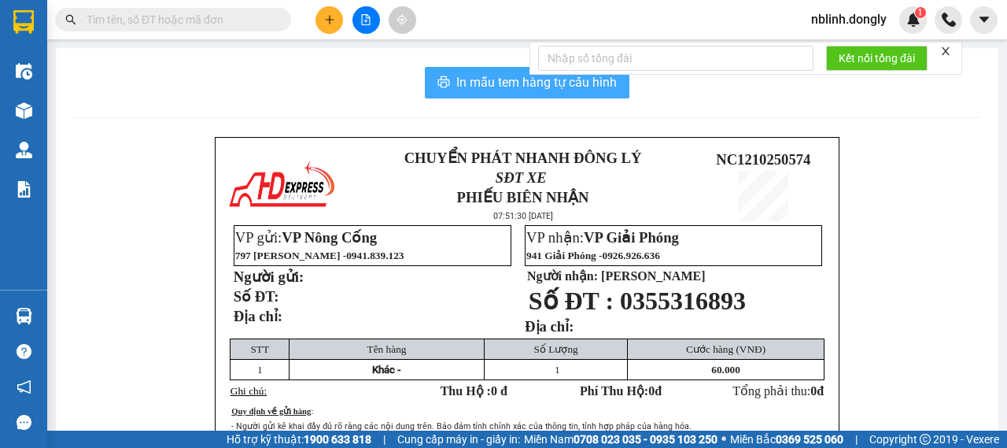
click at [464, 90] on span "In mẫu tem hàng tự cấu hình" at bounding box center [536, 82] width 160 height 20
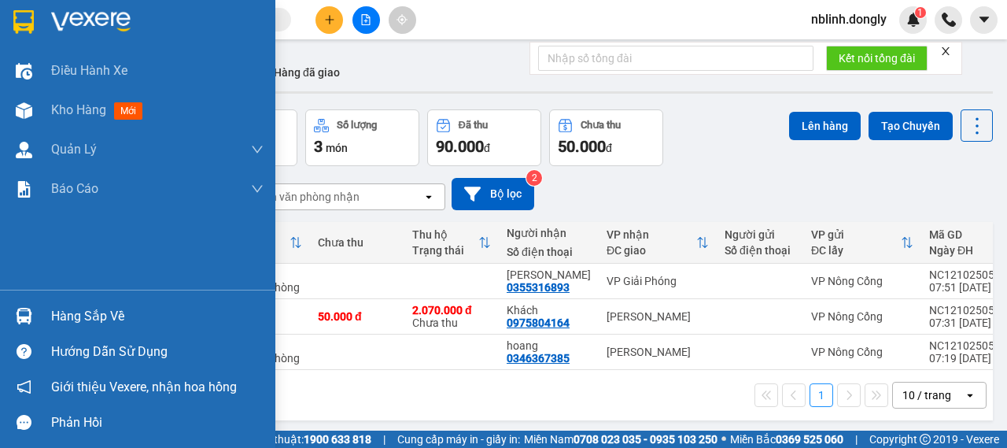
click at [78, 22] on img at bounding box center [90, 22] width 79 height 24
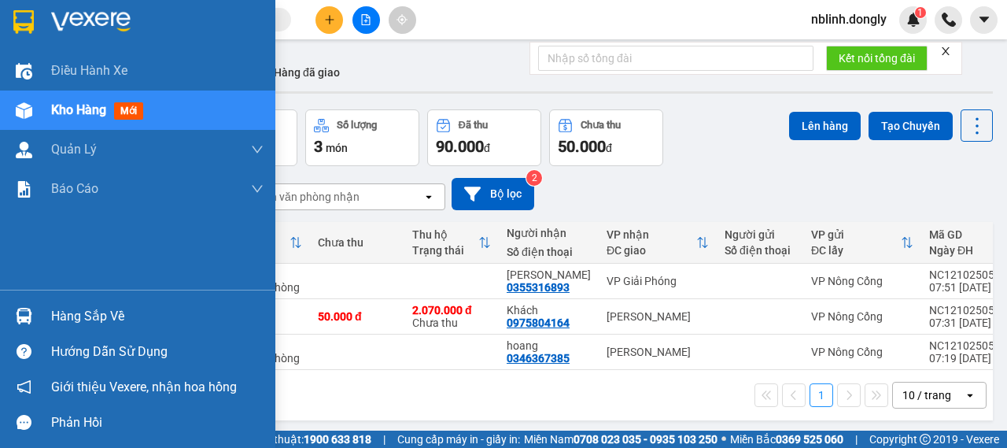
click at [108, 14] on img at bounding box center [90, 22] width 79 height 24
